Goal: Navigation & Orientation: Find specific page/section

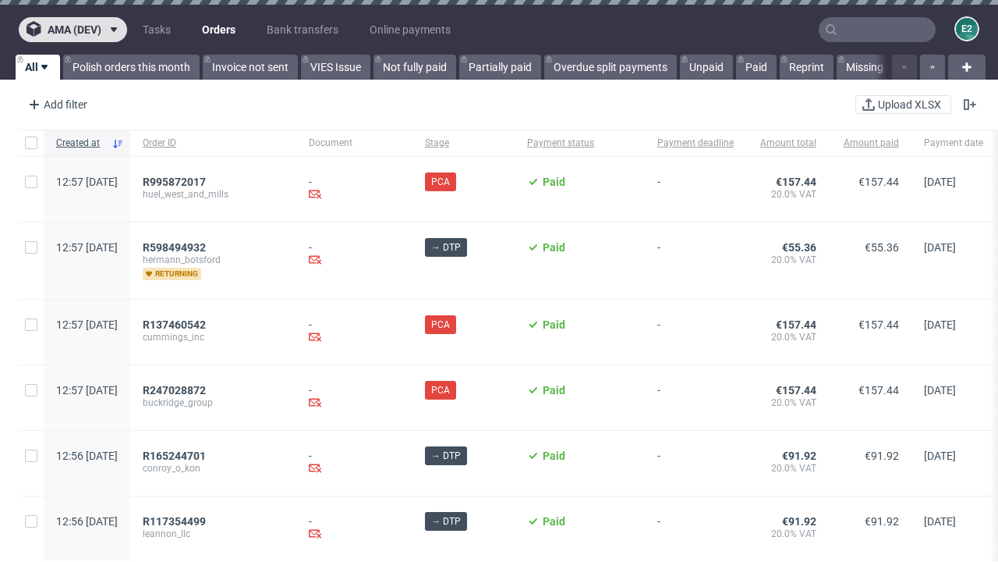
click at [73, 30] on span "ama (dev)" at bounding box center [75, 29] width 54 height 11
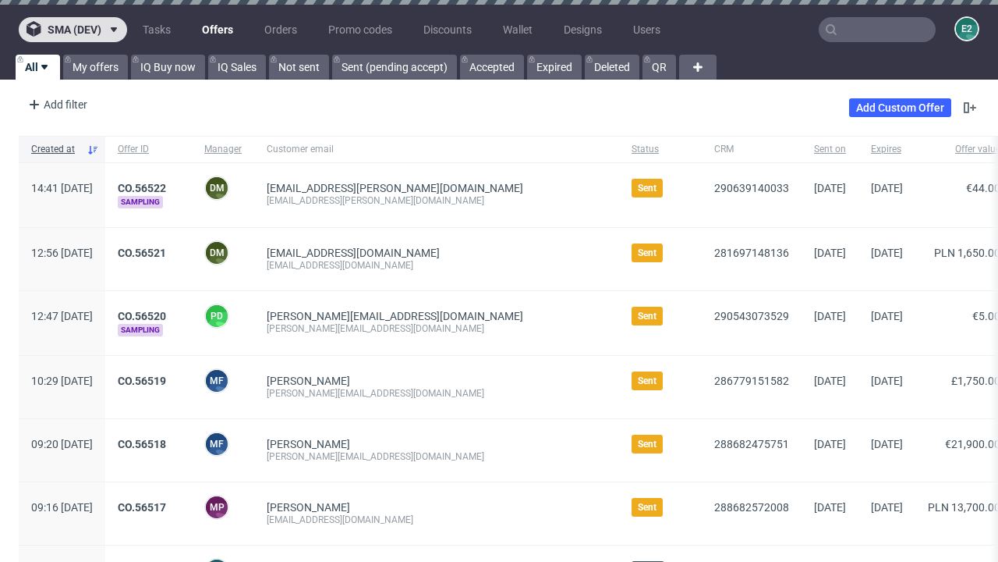
click at [73, 30] on span "sma (dev)" at bounding box center [75, 29] width 54 height 11
